Goal: Navigation & Orientation: Find specific page/section

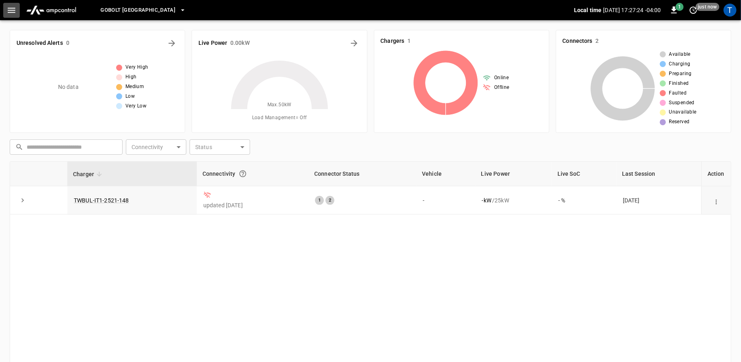
click at [8, 13] on icon "button" at bounding box center [11, 10] width 10 height 10
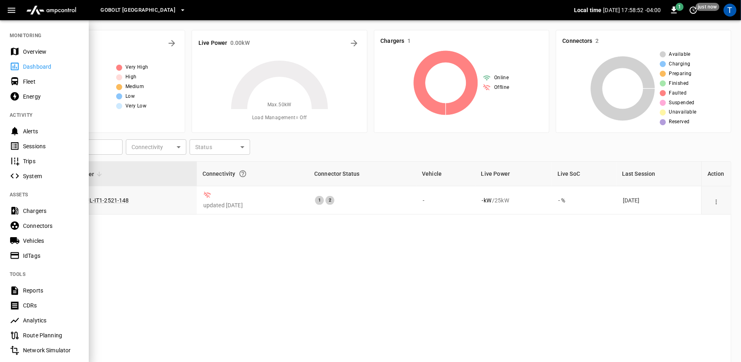
click at [37, 49] on div "Overview" at bounding box center [51, 52] width 56 height 8
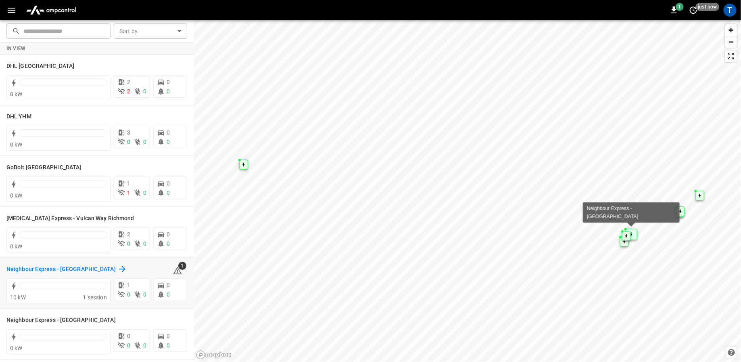
click at [19, 272] on h6 "Neighbour Express - [GEOGRAPHIC_DATA]" at bounding box center [60, 269] width 109 height 9
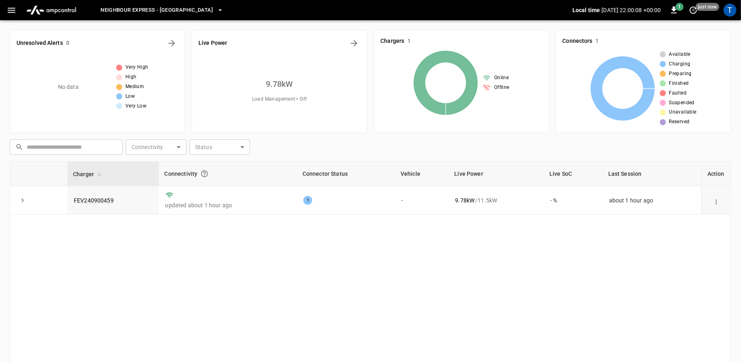
click at [59, 13] on img "menu" at bounding box center [51, 9] width 56 height 15
click at [67, 10] on img "menu" at bounding box center [51, 9] width 56 height 15
click at [13, 8] on icon "button" at bounding box center [12, 10] width 8 height 5
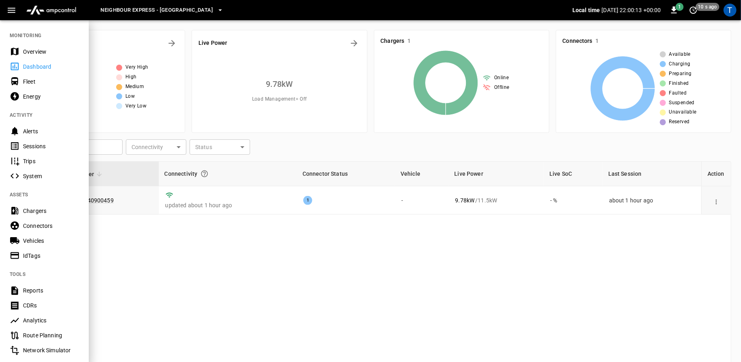
click at [37, 52] on div "Overview" at bounding box center [51, 52] width 56 height 8
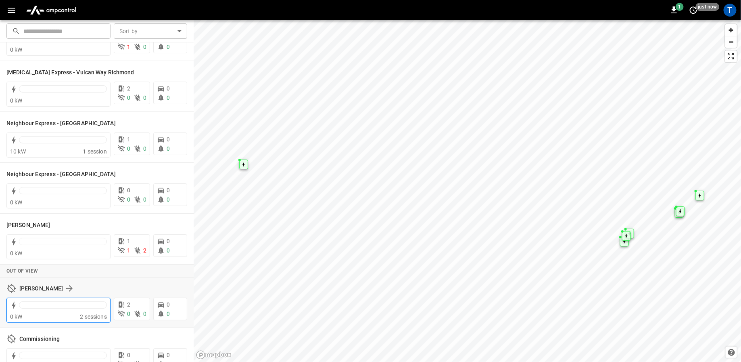
scroll to position [142, 0]
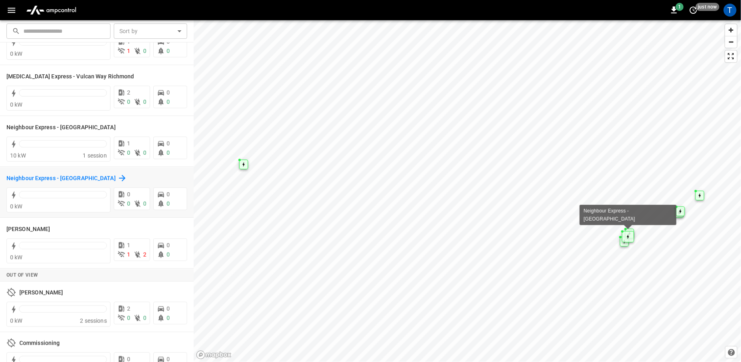
click at [16, 178] on h6 "Neighbour Express - [GEOGRAPHIC_DATA]" at bounding box center [60, 178] width 109 height 9
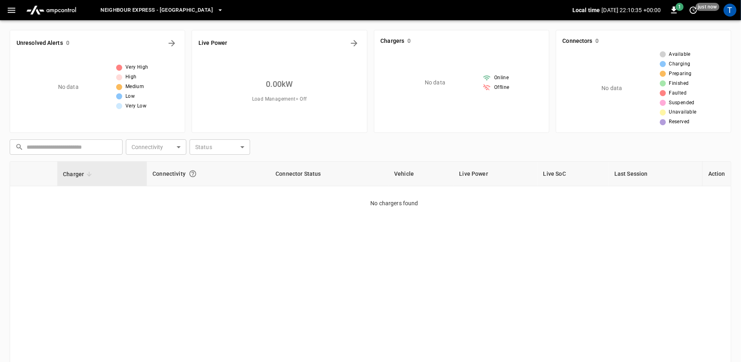
click at [16, 10] on icon "button" at bounding box center [11, 10] width 10 height 10
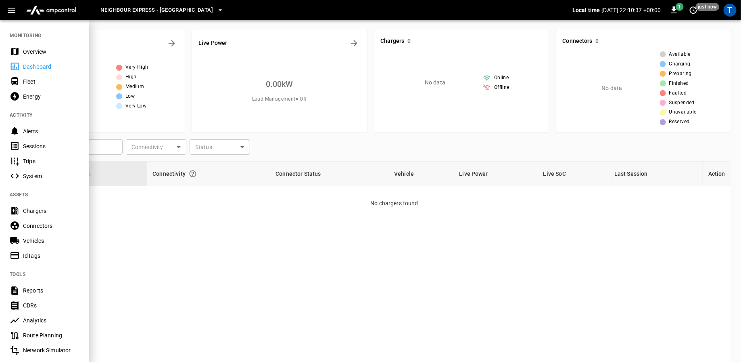
click at [25, 52] on div "Overview" at bounding box center [51, 52] width 56 height 8
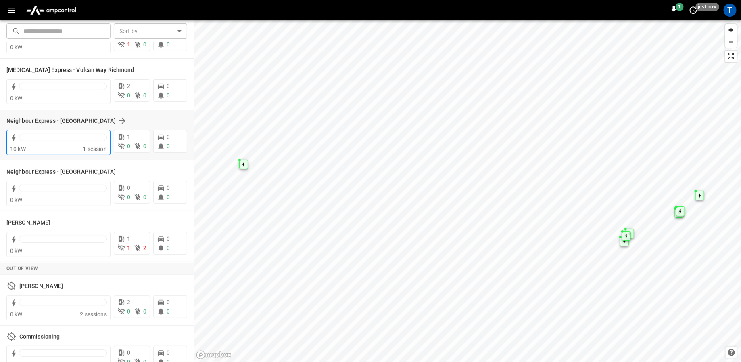
scroll to position [150, 0]
